Goal: Find specific page/section: Find specific page/section

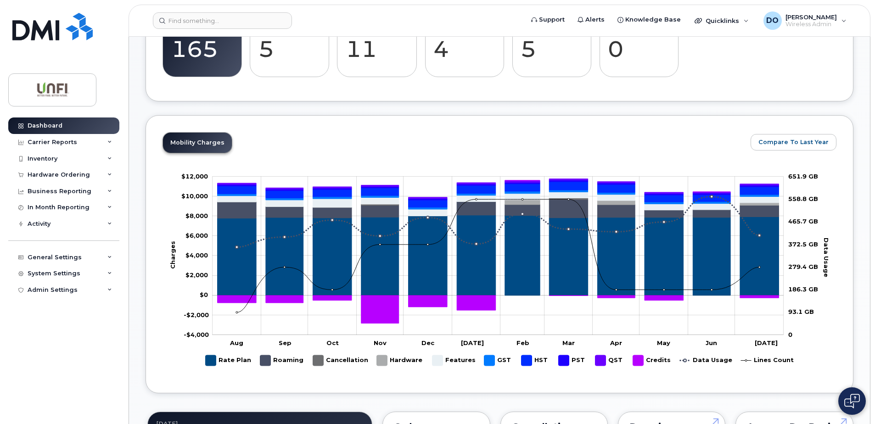
scroll to position [138, 0]
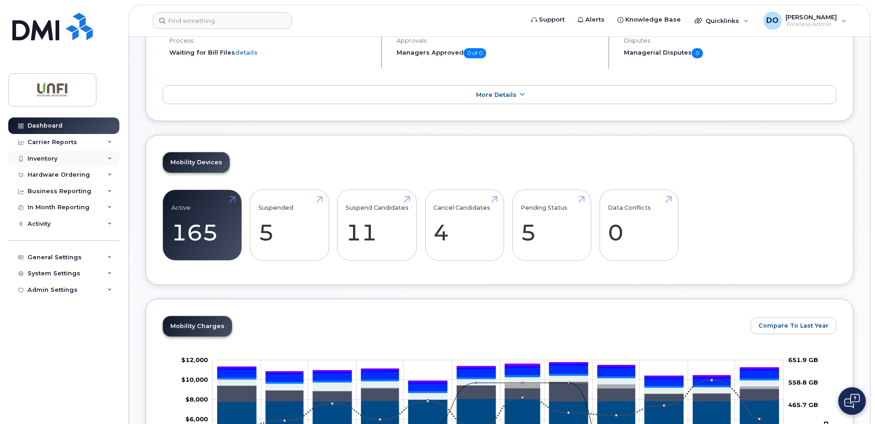
click at [57, 152] on div "Inventory" at bounding box center [63, 159] width 111 height 17
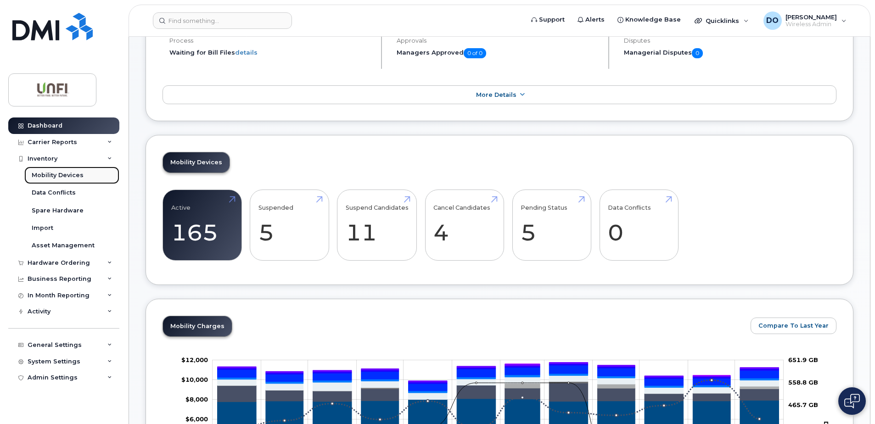
click at [55, 175] on div "Mobility Devices" at bounding box center [58, 175] width 52 height 8
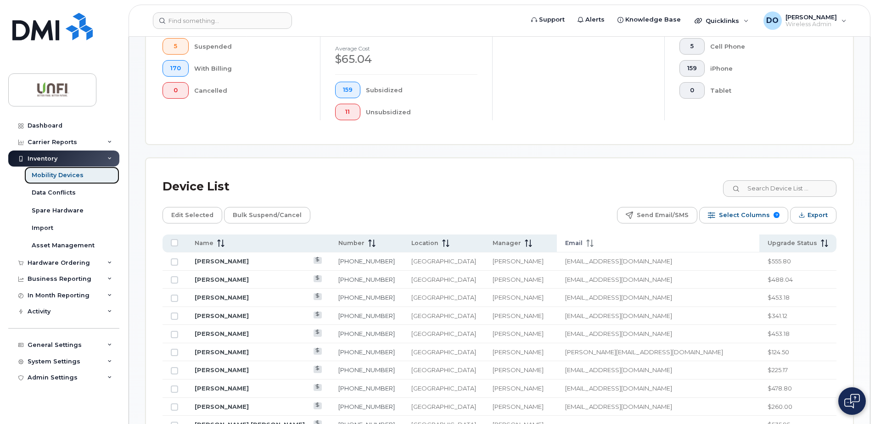
scroll to position [299, 0]
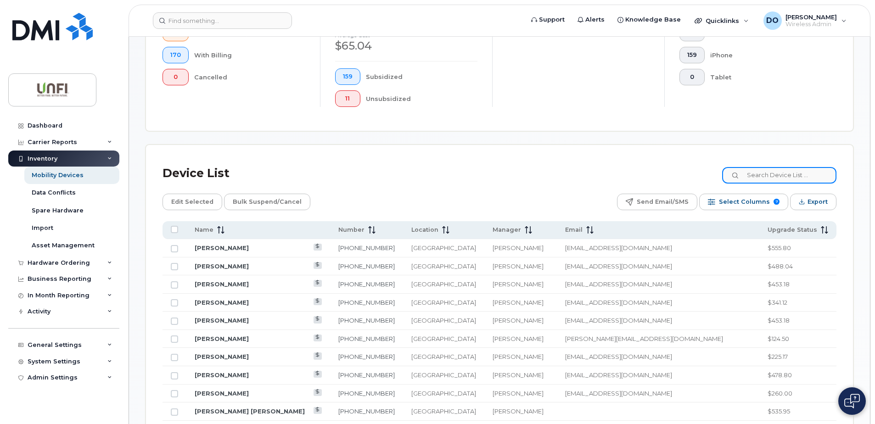
click at [753, 172] on input at bounding box center [779, 175] width 114 height 17
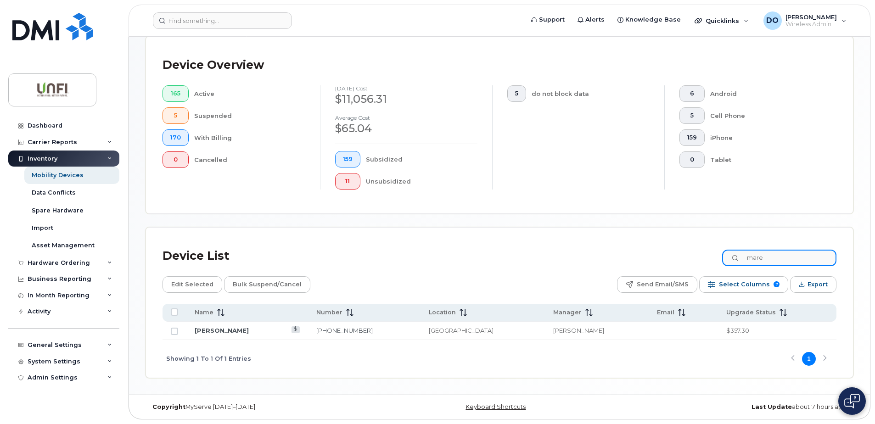
scroll to position [216, 0]
type input "marek"
click at [228, 333] on link "[PERSON_NAME]" at bounding box center [222, 330] width 54 height 7
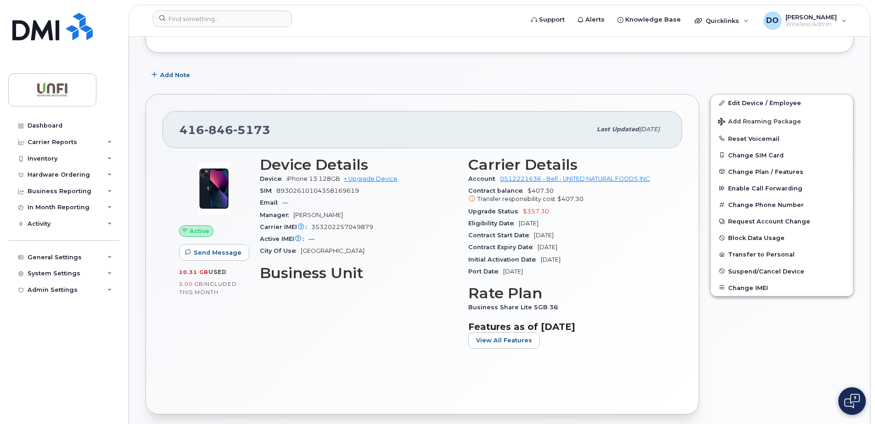
scroll to position [138, 0]
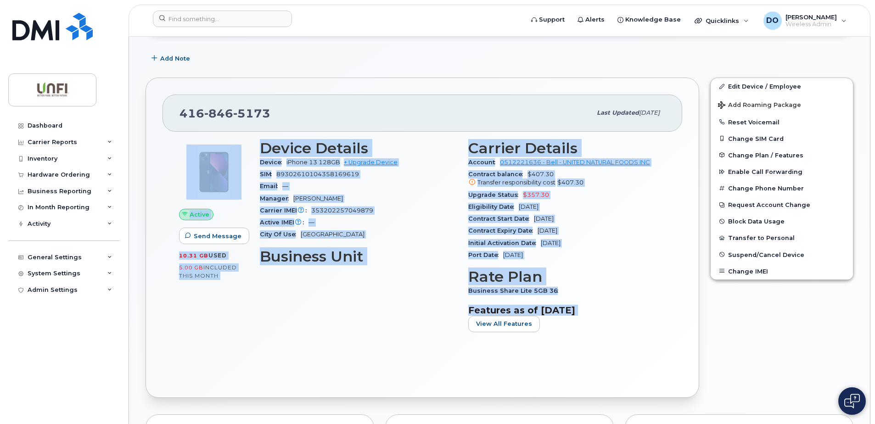
drag, startPoint x: 628, startPoint y: 335, endPoint x: 234, endPoint y: 168, distance: 427.5
click at [229, 169] on div "Active Send Message 10.31 GB  used 5.00 GB  included this month Device Details …" at bounding box center [423, 240] width 498 height 211
drag, startPoint x: 234, startPoint y: 168, endPoint x: 280, endPoint y: 147, distance: 50.3
copy div "Active Send Message 10.31 GB  used 5.00 GB  included this month Device Details …"
